Goal: Information Seeking & Learning: Learn about a topic

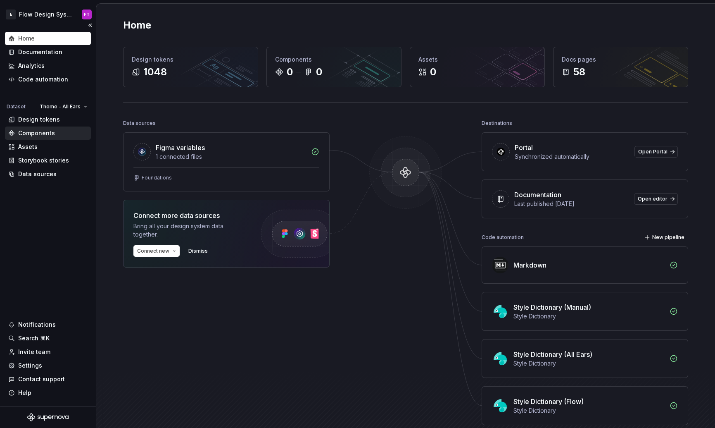
click at [32, 131] on div "Components" at bounding box center [36, 133] width 37 height 8
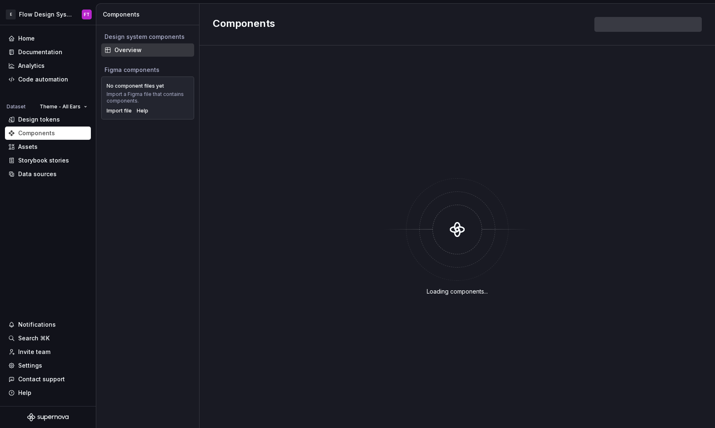
click at [151, 55] on div "Overview" at bounding box center [147, 49] width 93 height 13
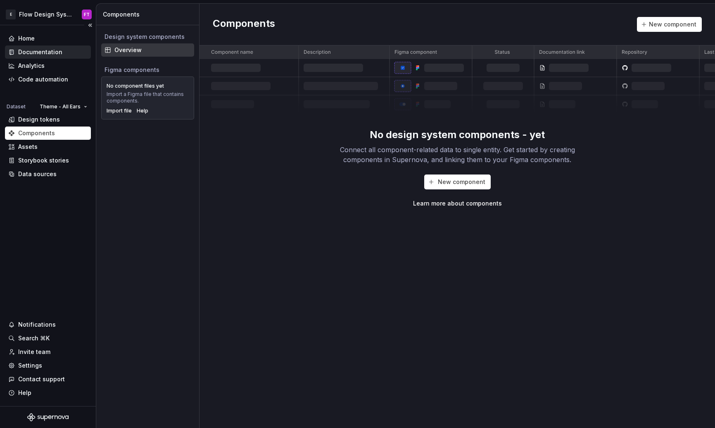
click at [45, 48] on div "Documentation" at bounding box center [40, 52] width 44 height 8
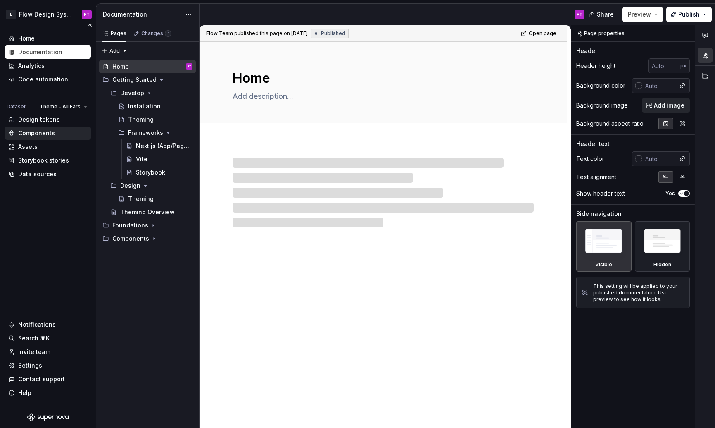
click at [41, 131] on div "Components" at bounding box center [36, 133] width 37 height 8
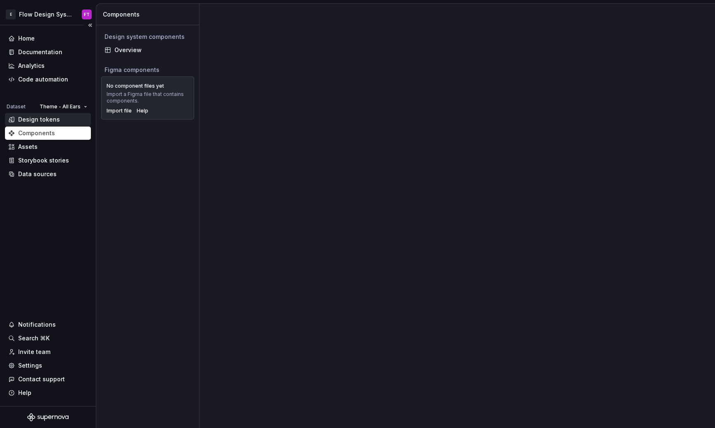
click at [47, 114] on div "Design tokens" at bounding box center [48, 119] width 86 height 13
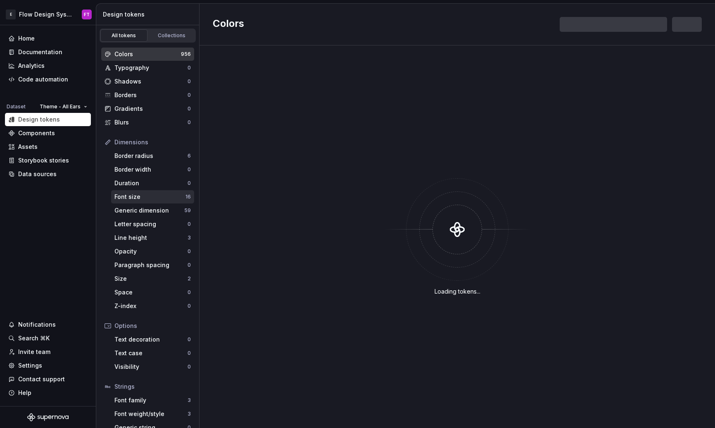
scroll to position [25, 0]
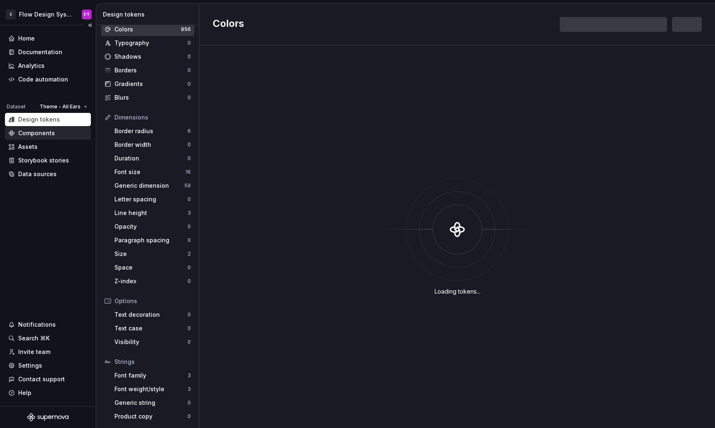
click at [45, 132] on div "Components" at bounding box center [36, 133] width 37 height 8
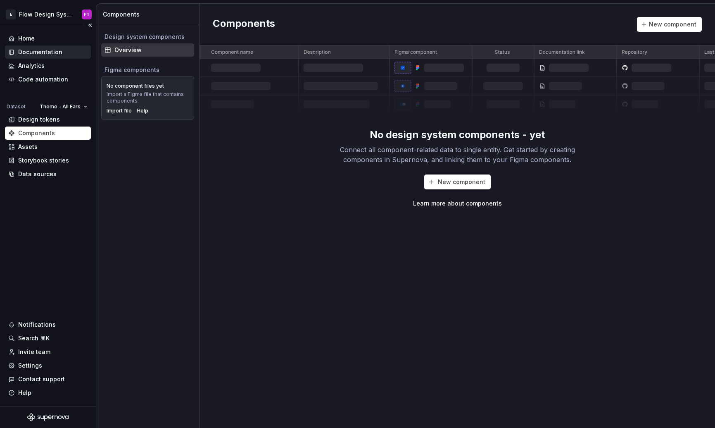
click at [46, 48] on div "Documentation" at bounding box center [48, 51] width 86 height 13
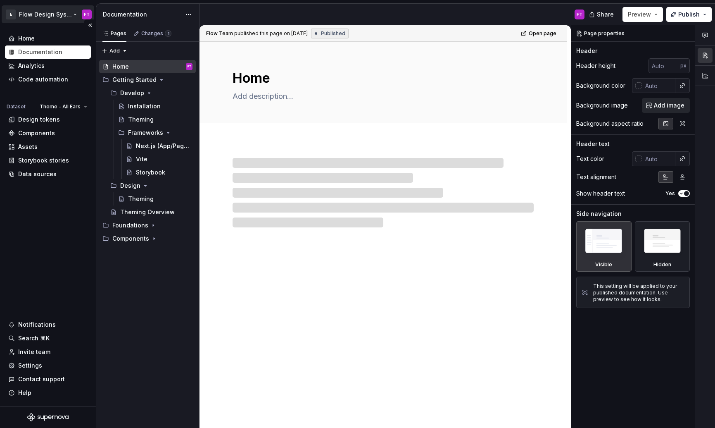
click at [58, 14] on html "E Flow Design System FT Home Documentation Analytics Code automation Dataset Th…" at bounding box center [357, 214] width 715 height 428
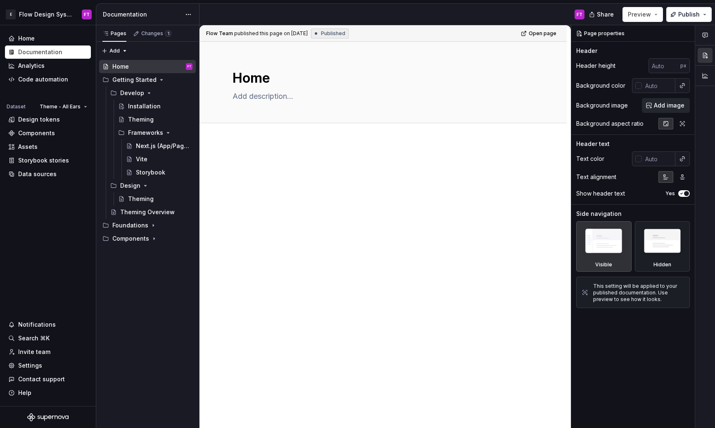
click at [52, 231] on html "E Flow Design System FT Home Documentation Analytics Code automation Dataset Th…" at bounding box center [357, 214] width 715 height 428
type textarea "*"
